Goal: Task Accomplishment & Management: Complete application form

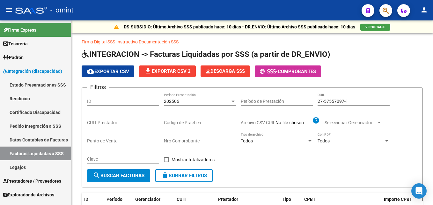
scroll to position [118, 0]
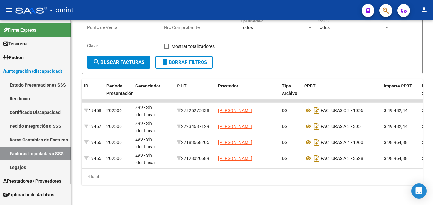
click at [42, 149] on link "Facturas Liquidadas x SSS" at bounding box center [35, 153] width 71 height 14
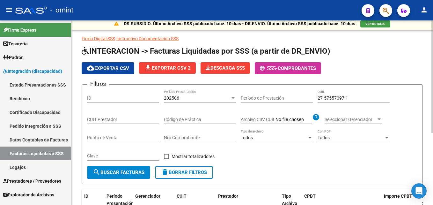
scroll to position [0, 0]
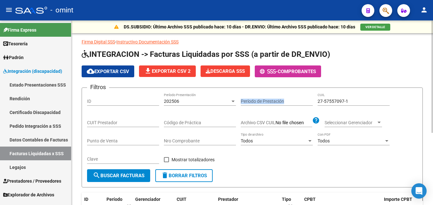
drag, startPoint x: 357, startPoint y: 98, endPoint x: 300, endPoint y: 98, distance: 56.4
click at [300, 98] on div "Filtros ID 202506 Período Presentación Período de Prestación 27-57557097-1 CUIL…" at bounding box center [252, 131] width 330 height 76
drag, startPoint x: 300, startPoint y: 98, endPoint x: 352, endPoint y: 98, distance: 52.3
click at [352, 98] on input "27-57557097-1" at bounding box center [353, 100] width 72 height 5
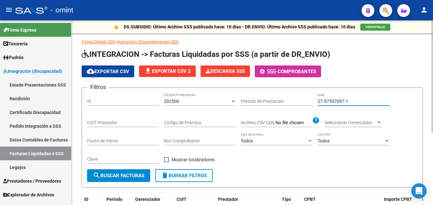
click at [352, 98] on input "27-57557097-1" at bounding box center [353, 100] width 72 height 5
paste input "0-53835766-9"
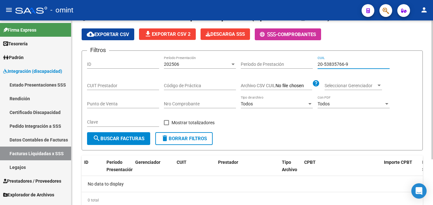
scroll to position [29, 0]
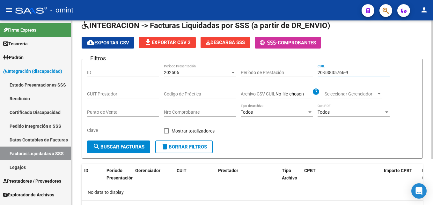
click at [185, 71] on div "202506" at bounding box center [197, 72] width 66 height 5
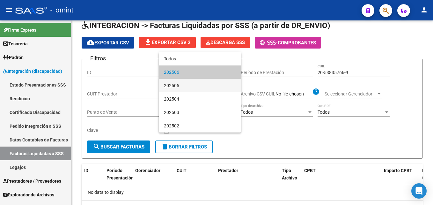
click at [180, 85] on span "202505" at bounding box center [200, 85] width 72 height 13
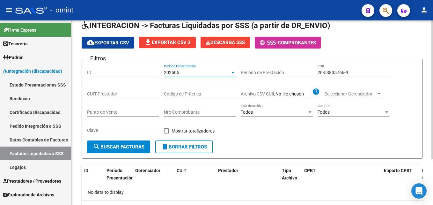
click at [134, 145] on span "search Buscar Facturas" at bounding box center [119, 147] width 52 height 6
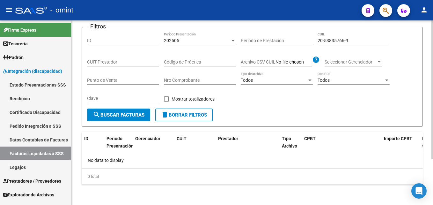
click at [177, 42] on span "202505" at bounding box center [171, 40] width 15 height 5
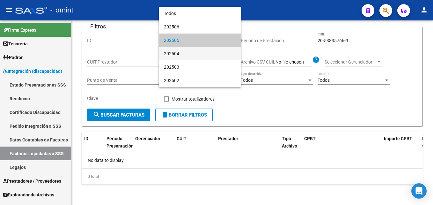
click at [178, 54] on span "202504" at bounding box center [200, 53] width 72 height 13
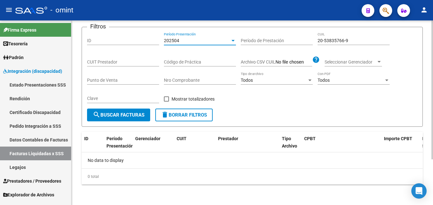
click at [136, 111] on button "search Buscar Facturas" at bounding box center [118, 114] width 63 height 13
click at [183, 41] on div "202504" at bounding box center [197, 40] width 66 height 5
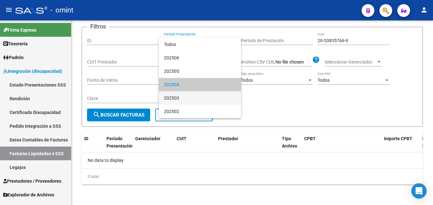
click at [176, 96] on span "202503" at bounding box center [200, 97] width 72 height 13
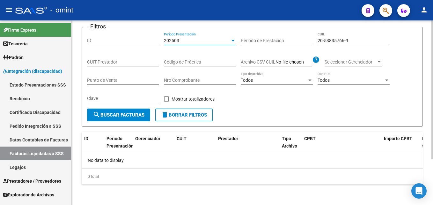
click at [128, 113] on span "search Buscar Facturas" at bounding box center [119, 115] width 52 height 6
click at [181, 40] on div "202503" at bounding box center [197, 40] width 66 height 5
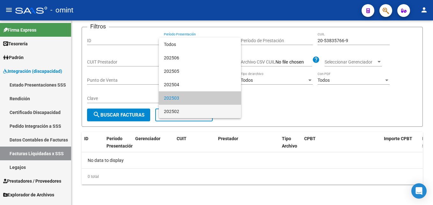
click at [175, 110] on span "202502" at bounding box center [200, 111] width 72 height 13
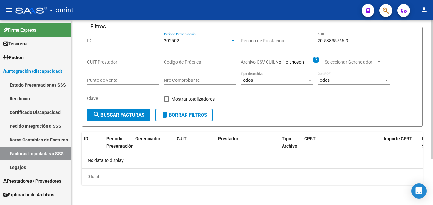
click at [136, 113] on span "search Buscar Facturas" at bounding box center [119, 115] width 52 height 6
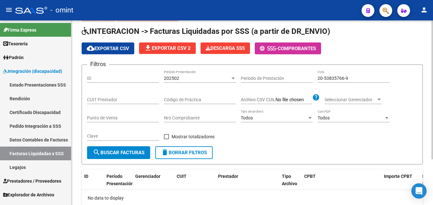
scroll to position [0, 0]
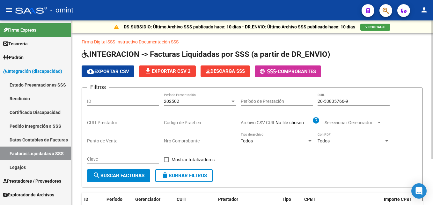
click at [187, 98] on div "202502" at bounding box center [197, 100] width 66 height 5
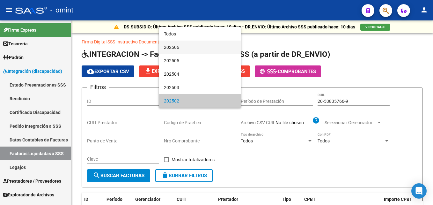
click at [174, 47] on span "202506" at bounding box center [200, 46] width 72 height 13
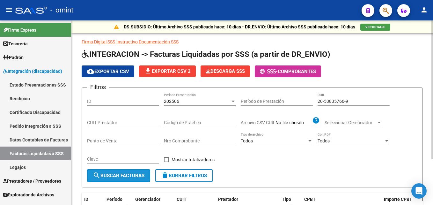
click at [113, 178] on span "search Buscar Facturas" at bounding box center [119, 175] width 52 height 6
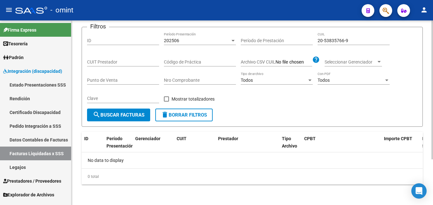
click at [322, 40] on input "20-53835766-9" at bounding box center [353, 40] width 72 height 5
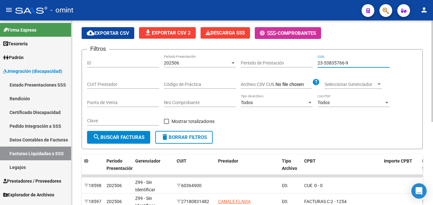
scroll to position [29, 0]
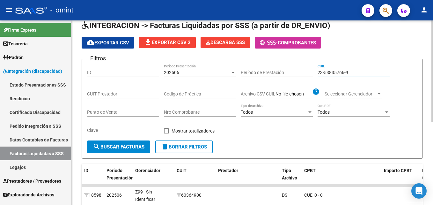
drag, startPoint x: 352, startPoint y: 71, endPoint x: 300, endPoint y: 71, distance: 51.9
click at [301, 71] on div "Filtros ID 202506 Período Presentación Período de Prestación 23-53835766-9 CUIL…" at bounding box center [252, 102] width 330 height 76
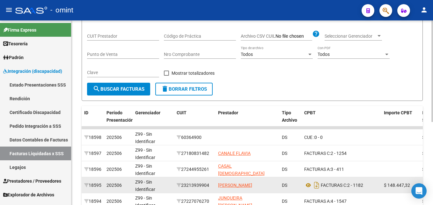
scroll to position [54, 0]
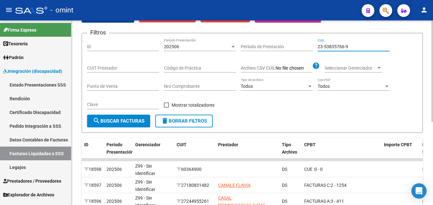
type input "23-53835766-9"
click at [175, 47] on span "202506" at bounding box center [171, 46] width 15 height 5
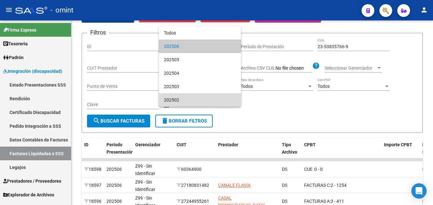
click at [175, 97] on span "202502" at bounding box center [200, 99] width 72 height 13
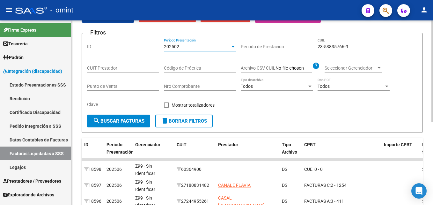
click at [136, 120] on span "search Buscar Facturas" at bounding box center [119, 121] width 52 height 6
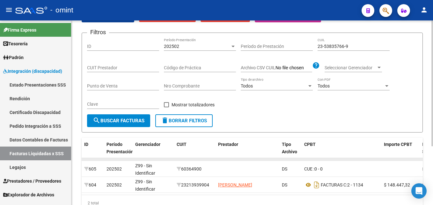
scroll to position [86, 0]
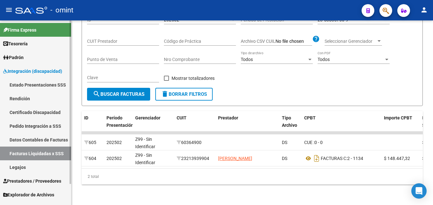
click at [30, 177] on span "Prestadores / Proveedores" at bounding box center [32, 180] width 58 height 7
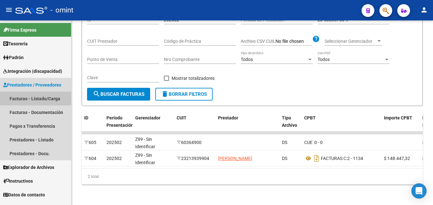
click at [35, 99] on link "Facturas - Listado/Carga" at bounding box center [35, 98] width 71 height 14
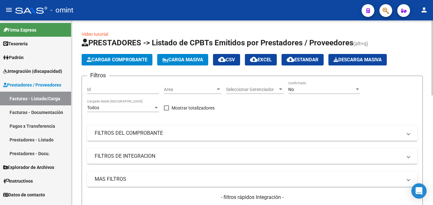
click at [127, 62] on span "Cargar Comprobante" at bounding box center [117, 60] width 61 height 6
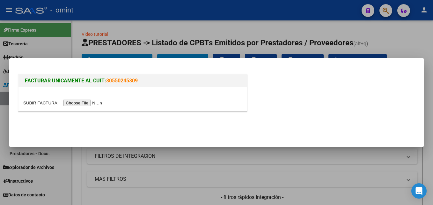
click at [73, 104] on input "file" at bounding box center [63, 102] width 81 height 7
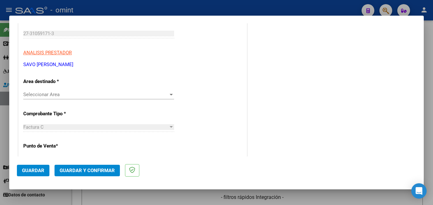
scroll to position [96, 0]
click at [58, 94] on span "Seleccionar Area" at bounding box center [95, 95] width 145 height 6
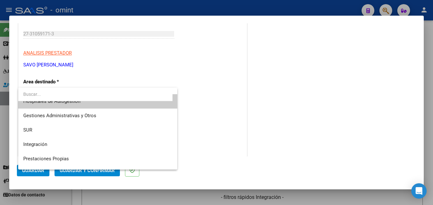
scroll to position [32, 0]
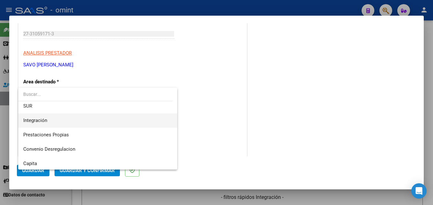
click at [57, 116] on span "Integración" at bounding box center [97, 120] width 149 height 14
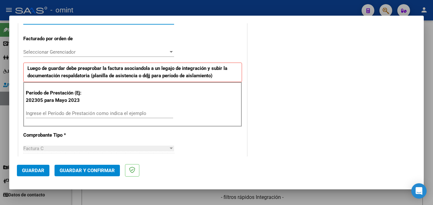
scroll to position [159, 0]
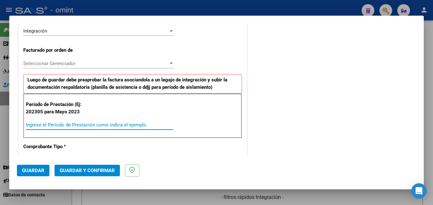
drag, startPoint x: 82, startPoint y: 122, endPoint x: 138, endPoint y: 132, distance: 56.7
click at [82, 122] on input "Ingrese el Período de Prestación como indica el ejemplo" at bounding box center [99, 125] width 147 height 6
click at [68, 67] on div "Seleccionar Gerenciador Seleccionar Gerenciador" at bounding box center [98, 64] width 151 height 10
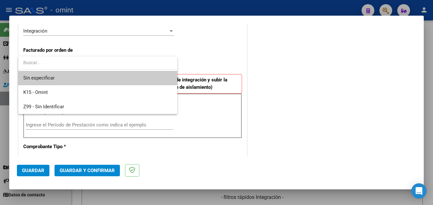
click at [69, 65] on input "dropdown search" at bounding box center [97, 62] width 159 height 13
click at [67, 41] on div at bounding box center [216, 102] width 433 height 205
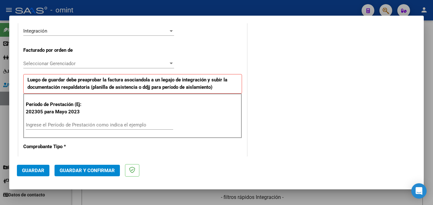
click at [72, 124] on input "Ingrese el Período de Prestación como indica el ejemplo" at bounding box center [99, 125] width 147 height 6
type input "202505"
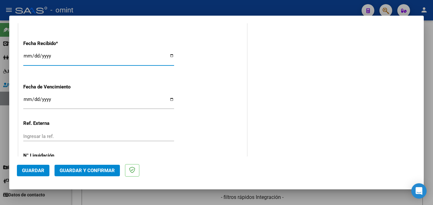
scroll to position [496, 0]
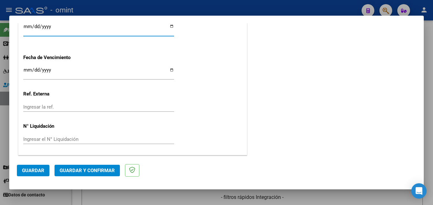
click at [35, 167] on span "Guardar" at bounding box center [33, 170] width 22 height 6
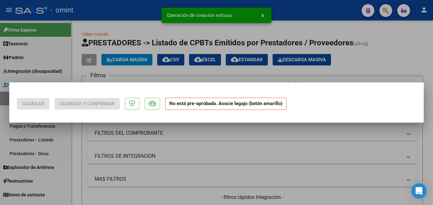
scroll to position [0, 0]
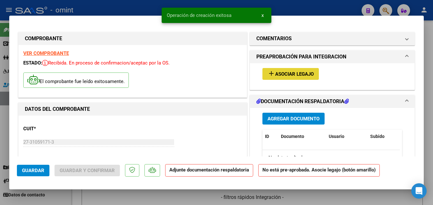
click at [280, 76] on span "Asociar Legajo" at bounding box center [294, 74] width 39 height 6
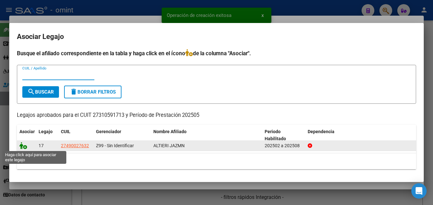
click at [21, 145] on icon at bounding box center [23, 145] width 8 height 7
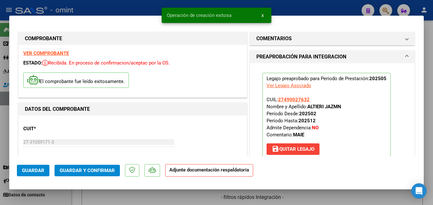
scroll to position [127, 0]
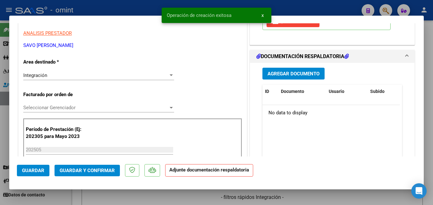
click at [269, 75] on span "Agregar Documento" at bounding box center [293, 74] width 52 height 6
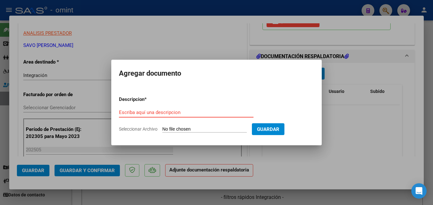
click at [173, 110] on input "Escriba aquí una descripcion" at bounding box center [186, 112] width 134 height 6
paste input "Planilla de asistencia"
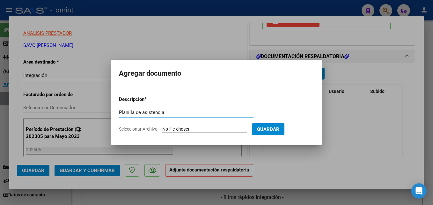
type input "Planilla de asistencia"
click at [196, 129] on input "Seleccionar Archivo" at bounding box center [204, 129] width 84 height 6
type input "C:\fakepath\PA 27310591713_5_2_773.pdf"
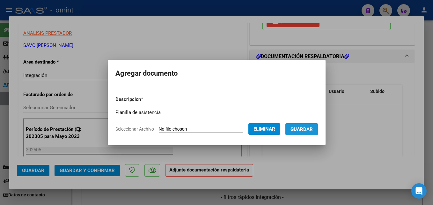
click at [318, 133] on button "Guardar" at bounding box center [301, 129] width 33 height 12
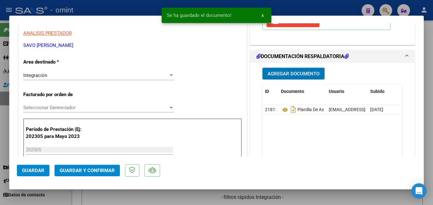
scroll to position [0, 0]
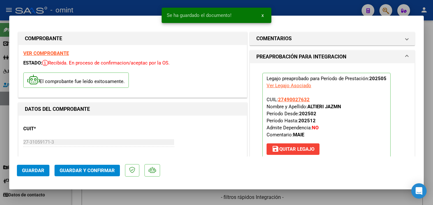
click at [90, 170] on span "Guardar y Confirmar" at bounding box center [87, 170] width 55 height 6
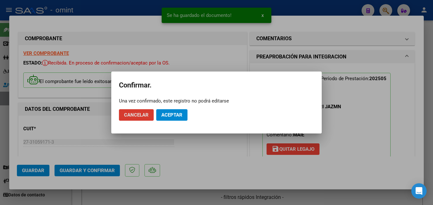
click at [174, 116] on span "Aceptar" at bounding box center [171, 115] width 21 height 6
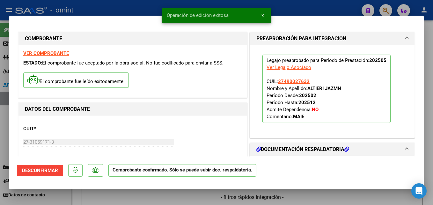
click at [431, 82] on div at bounding box center [216, 102] width 433 height 205
type input "$ 0,00"
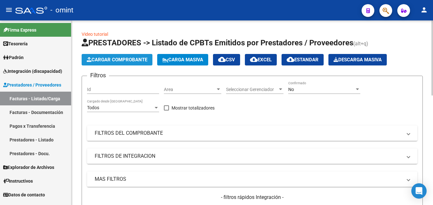
click at [105, 64] on button "Cargar Comprobante" at bounding box center [117, 59] width 71 height 11
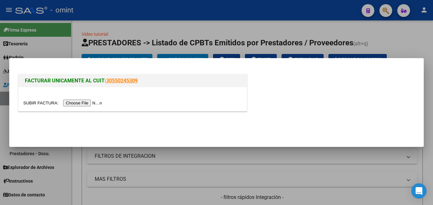
click at [83, 106] on input "file" at bounding box center [63, 102] width 81 height 7
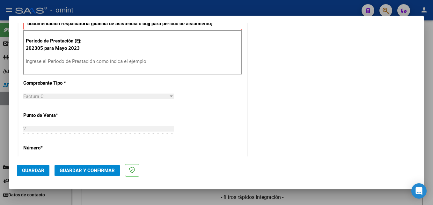
scroll to position [223, 0]
click at [67, 63] on input "Ingrese el Período de Prestación como indica el ejemplo" at bounding box center [99, 61] width 147 height 6
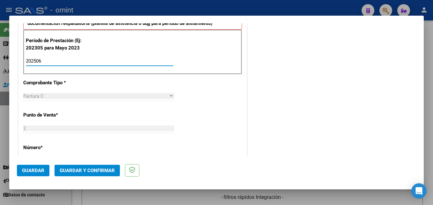
type input "202506"
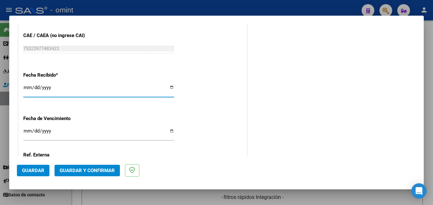
scroll to position [496, 0]
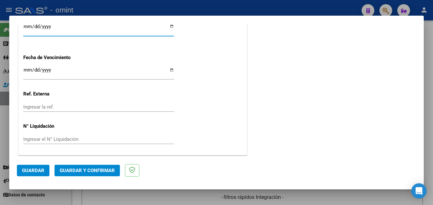
click at [37, 171] on span "Guardar" at bounding box center [33, 170] width 22 height 6
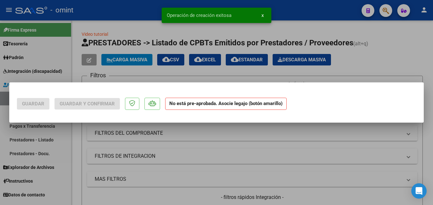
scroll to position [0, 0]
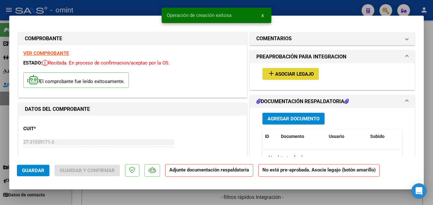
click at [269, 76] on mat-icon "add" at bounding box center [271, 73] width 8 height 8
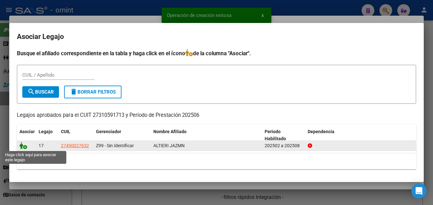
click at [20, 146] on icon at bounding box center [23, 145] width 8 height 7
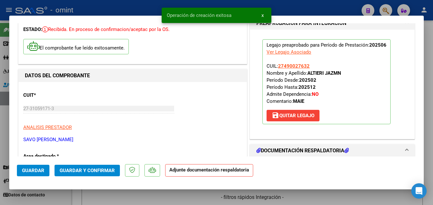
scroll to position [96, 0]
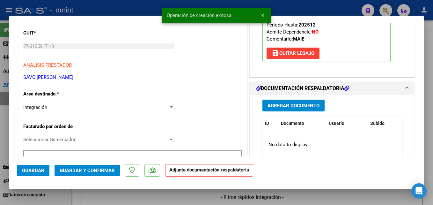
click at [284, 103] on span "Agregar Documento" at bounding box center [293, 106] width 52 height 6
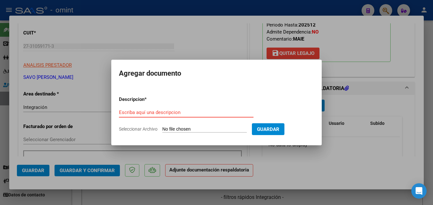
click at [177, 114] on input "Escriba aquí una descripcion" at bounding box center [186, 112] width 134 height 6
paste input "Planilla de asistencia"
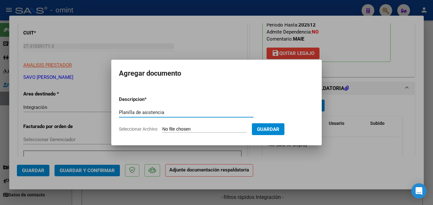
type input "Planilla de asistencia"
click at [226, 128] on input "Seleccionar Archivo" at bounding box center [204, 129] width 84 height 6
type input "C:\fakepath\PA 27310591713_5_2_775.pdf"
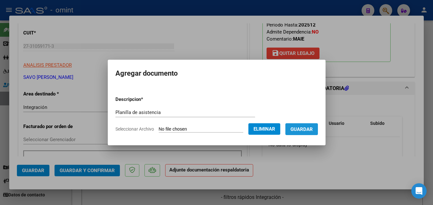
click at [313, 131] on span "Guardar" at bounding box center [301, 129] width 22 height 6
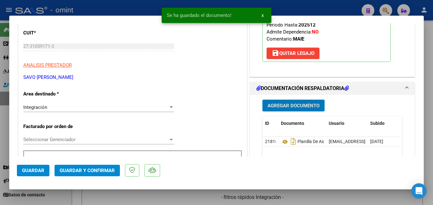
click at [101, 168] on span "Guardar y Confirmar" at bounding box center [87, 170] width 55 height 6
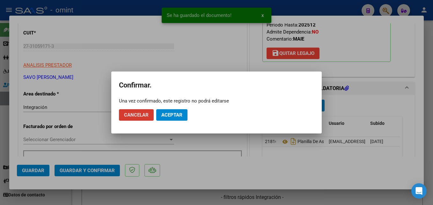
click at [179, 113] on span "Aceptar" at bounding box center [171, 115] width 21 height 6
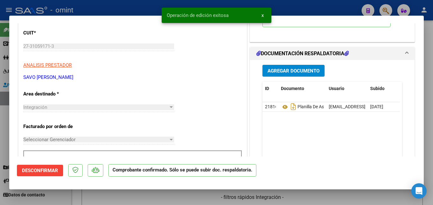
click at [428, 83] on div at bounding box center [216, 102] width 433 height 205
type input "$ 0,00"
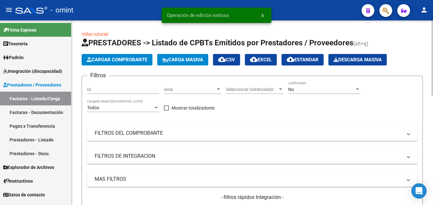
click at [100, 56] on button "Cargar Comprobante" at bounding box center [117, 59] width 71 height 11
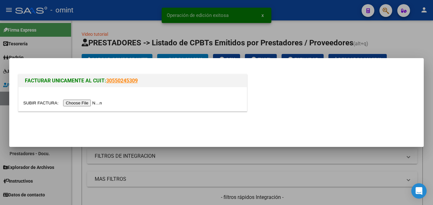
click at [84, 104] on input "file" at bounding box center [63, 102] width 81 height 7
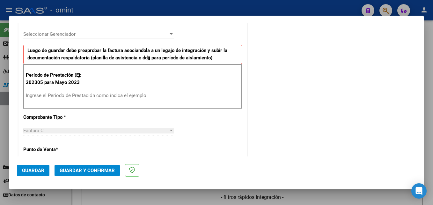
scroll to position [191, 0]
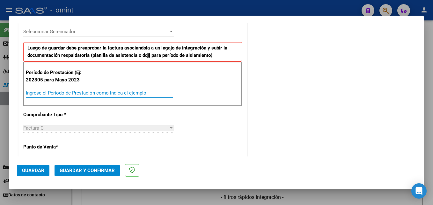
click at [63, 94] on input "Ingrese el Período de Prestación como indica el ejemplo" at bounding box center [99, 93] width 147 height 6
type input "202507"
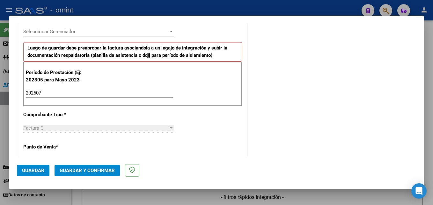
scroll to position [436, 0]
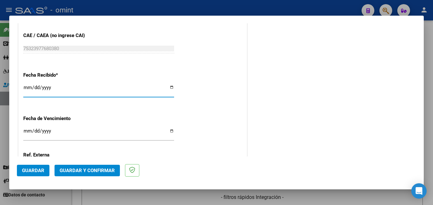
click at [36, 167] on span "Guardar" at bounding box center [33, 170] width 22 height 6
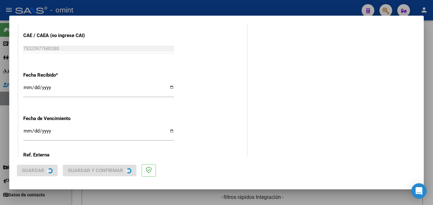
scroll to position [0, 0]
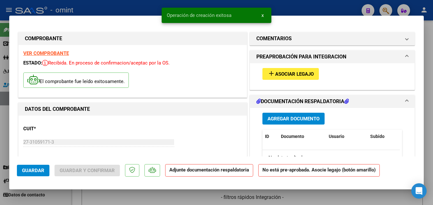
click at [267, 69] on mat-icon "add" at bounding box center [271, 73] width 8 height 8
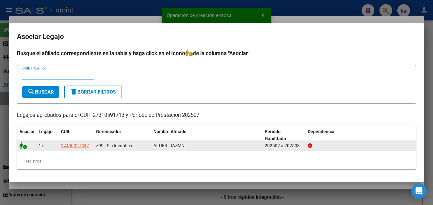
click at [25, 145] on icon at bounding box center [23, 145] width 8 height 7
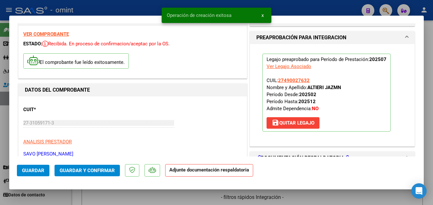
scroll to position [64, 0]
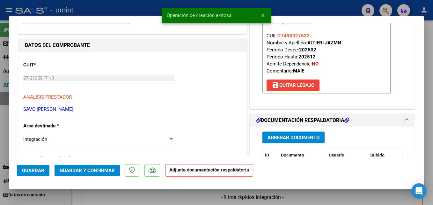
click at [289, 137] on span "Agregar Documento" at bounding box center [293, 137] width 52 height 6
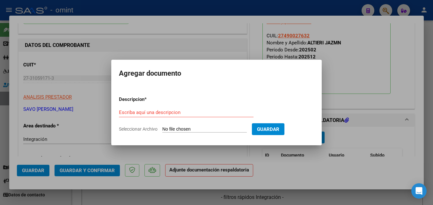
click at [164, 114] on input "Escriba aquí una descripcion" at bounding box center [186, 112] width 134 height 6
paste input "Planilla de asistencia"
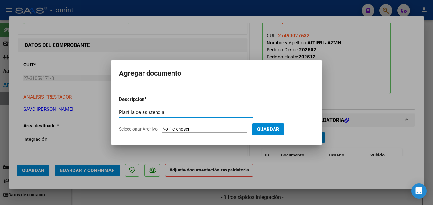
type input "Planilla de asistencia"
click at [223, 127] on input "Seleccionar Archivo" at bounding box center [204, 129] width 84 height 6
type input "C:\fakepath\PA 27310591713_5_2_776.pdf"
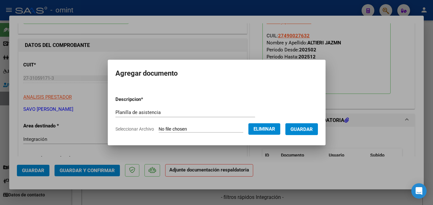
click at [307, 130] on span "Guardar" at bounding box center [301, 129] width 22 height 6
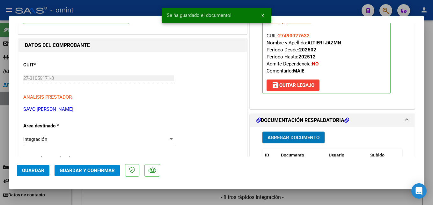
click at [105, 172] on span "Guardar y Confirmar" at bounding box center [87, 170] width 55 height 6
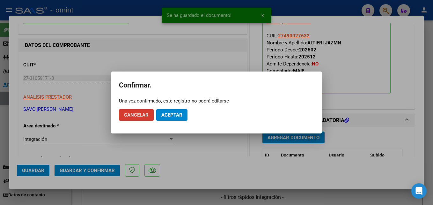
click at [176, 113] on span "Aceptar" at bounding box center [171, 115] width 21 height 6
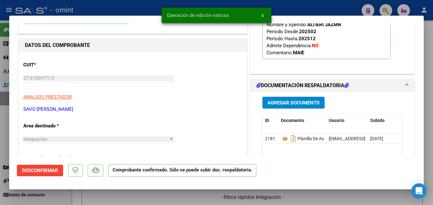
click at [429, 95] on div at bounding box center [216, 102] width 433 height 205
type input "$ 0,00"
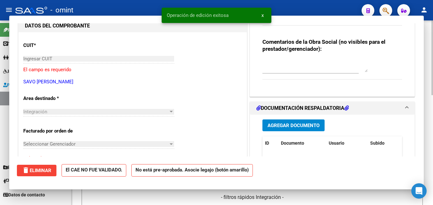
scroll to position [68, 0]
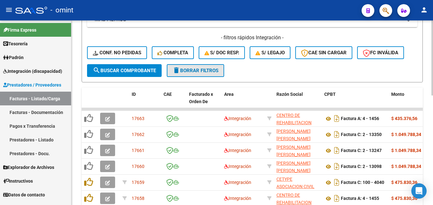
click at [195, 73] on button "delete Borrar Filtros" at bounding box center [195, 70] width 57 height 13
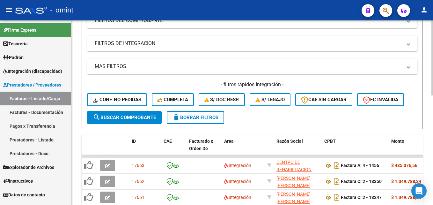
scroll to position [159, 0]
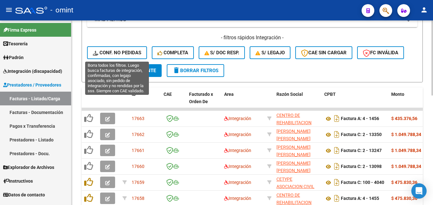
click at [126, 54] on span "Conf. no pedidas" at bounding box center [117, 53] width 48 height 6
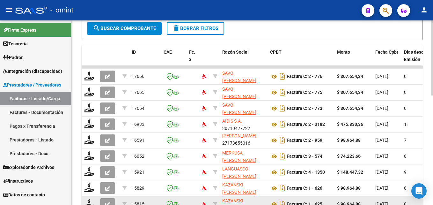
scroll to position [141, 0]
